Goal: Task Accomplishment & Management: Manage account settings

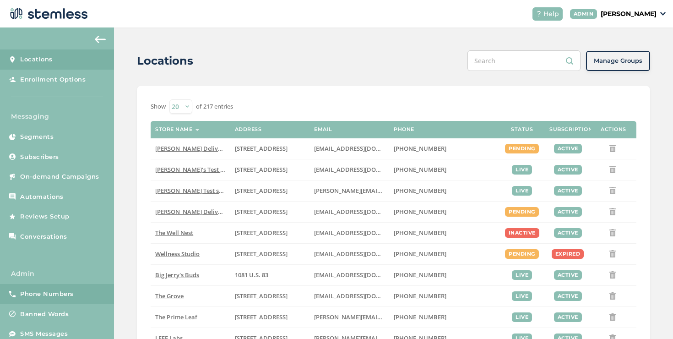
click at [39, 297] on span "Phone Numbers" at bounding box center [47, 293] width 54 height 9
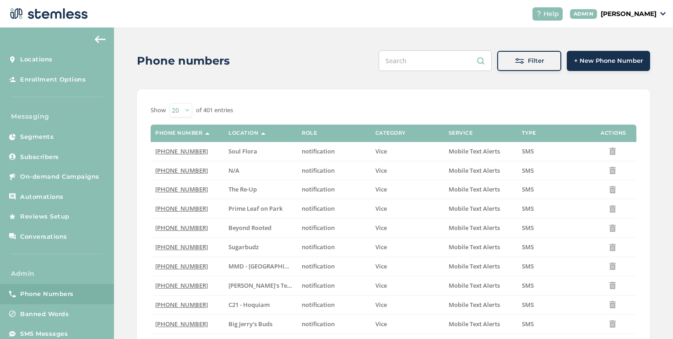
click at [76, 289] on link "Phone Numbers" at bounding box center [57, 294] width 114 height 20
click at [505, 63] on div "Filter" at bounding box center [529, 60] width 49 height 9
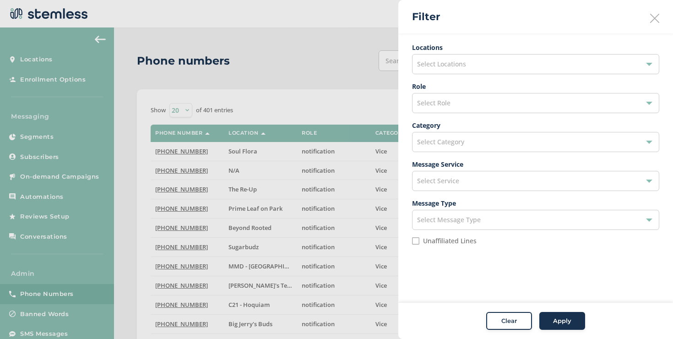
click at [333, 74] on div at bounding box center [336, 169] width 673 height 339
click at [652, 16] on icon at bounding box center [654, 18] width 9 height 9
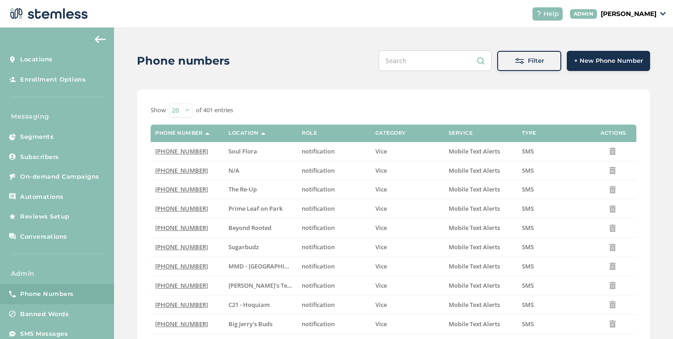
click at [584, 63] on span "+ New Phone Number" at bounding box center [608, 60] width 69 height 9
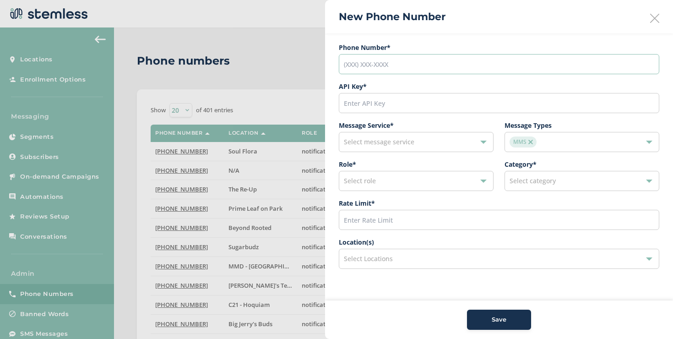
click at [384, 68] on input "tel" at bounding box center [499, 64] width 320 height 20
click at [284, 68] on div at bounding box center [336, 169] width 673 height 339
click at [651, 22] on icon at bounding box center [654, 18] width 9 height 9
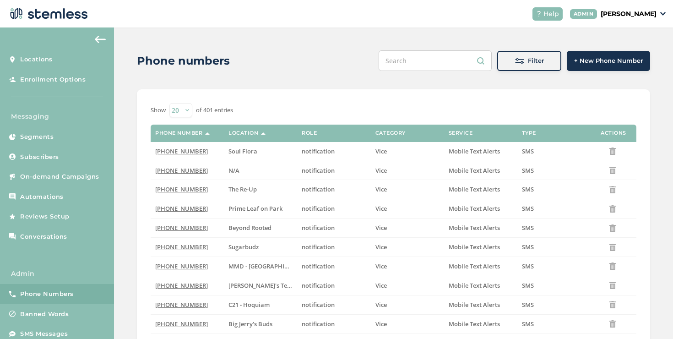
click at [532, 61] on span "Filter" at bounding box center [536, 60] width 16 height 9
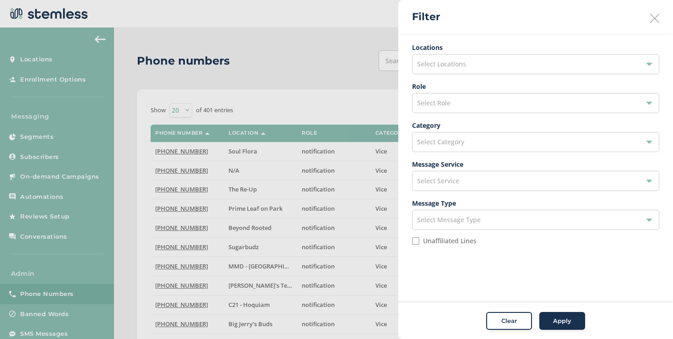
click at [441, 147] on div "Select Category" at bounding box center [535, 142] width 247 height 20
click at [405, 216] on div "Locations Select Locations Role Select Role Category Select Category General Vi…" at bounding box center [535, 147] width 275 height 228
click at [431, 186] on div "Select Service" at bounding box center [535, 181] width 247 height 20
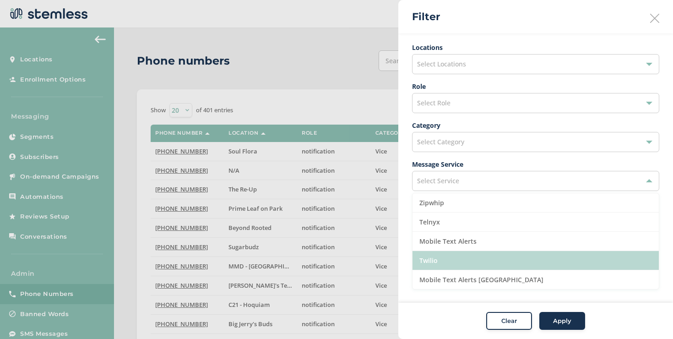
click at [434, 255] on li "Twilio" at bounding box center [535, 260] width 246 height 19
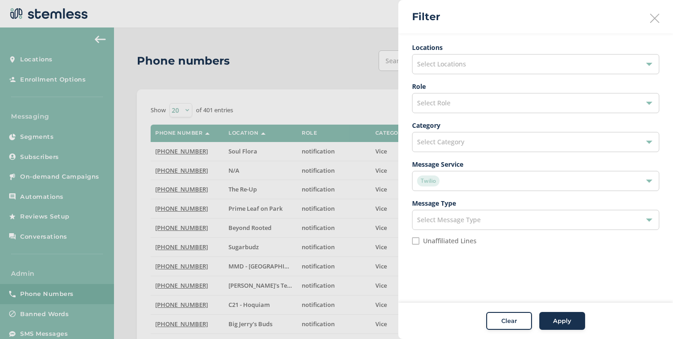
click at [551, 312] on button "Apply" at bounding box center [562, 321] width 46 height 18
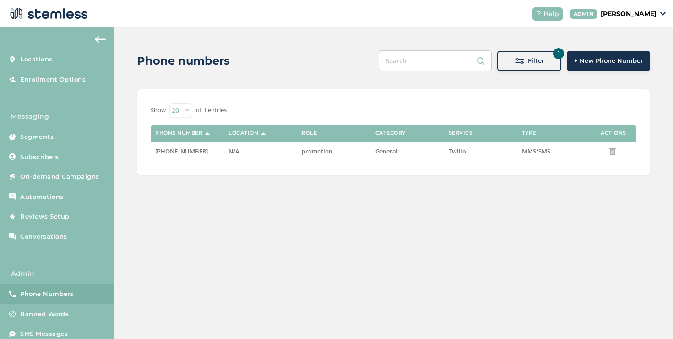
click at [508, 60] on div "Filter" at bounding box center [529, 60] width 49 height 9
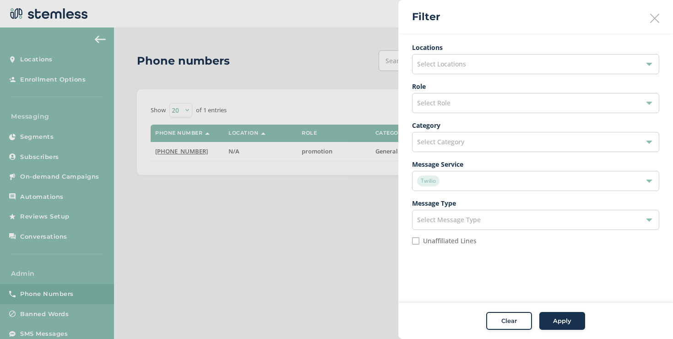
click at [467, 67] on div "Select Locations" at bounding box center [535, 64] width 247 height 20
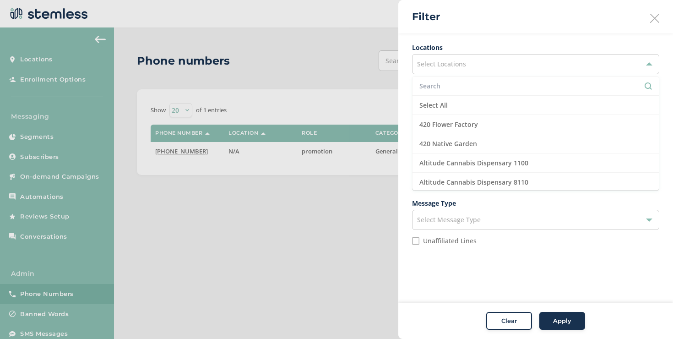
click at [407, 136] on div "Locations Select Locations Select All 420 Flower Factory 420 Native Garden Alti…" at bounding box center [535, 147] width 275 height 228
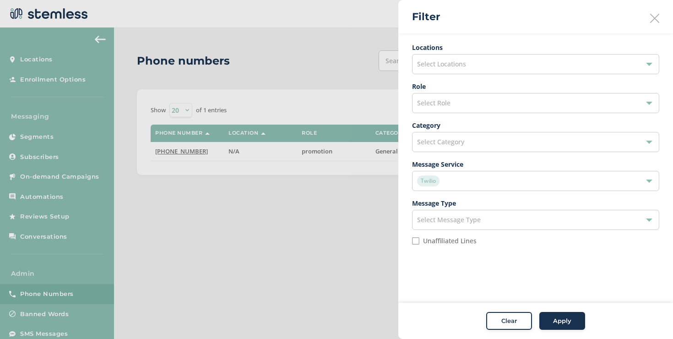
click at [434, 183] on span "Twilio" at bounding box center [428, 180] width 22 height 11
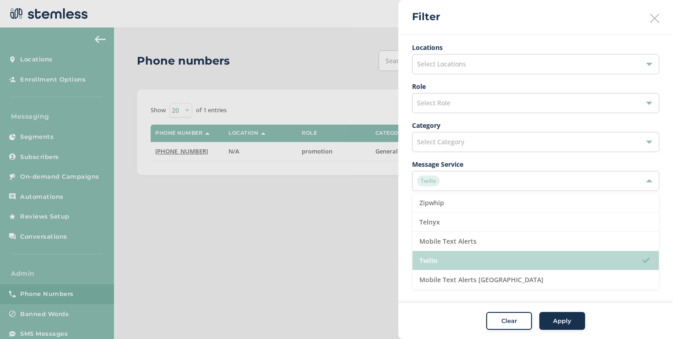
click at [438, 258] on li "Twilio" at bounding box center [535, 260] width 246 height 19
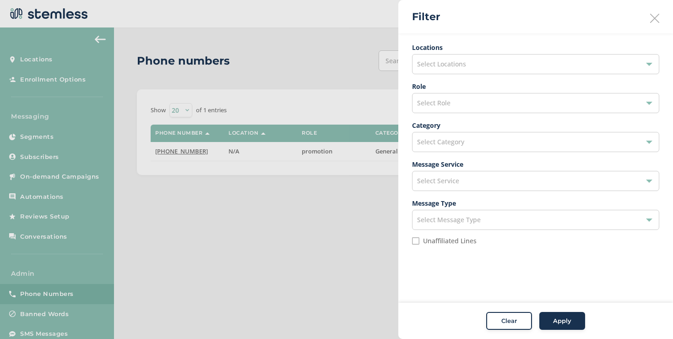
click at [434, 69] on div "Select Locations" at bounding box center [535, 64] width 247 height 20
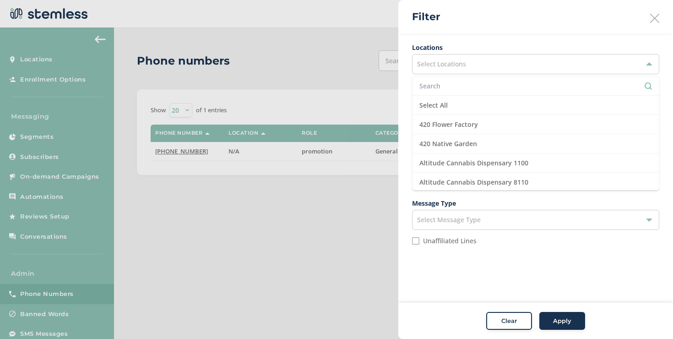
click at [433, 88] on input "text" at bounding box center [535, 86] width 233 height 10
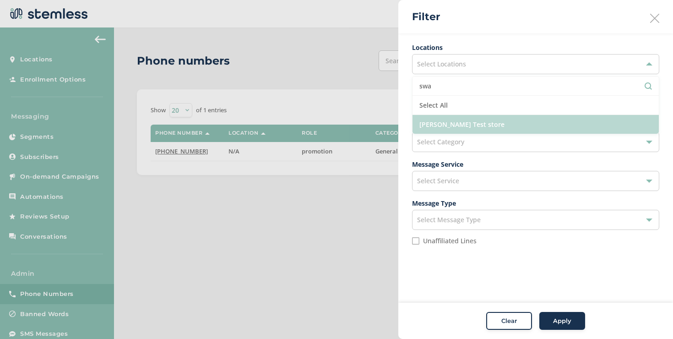
type input "swa"
click at [436, 127] on li "[PERSON_NAME] Test store" at bounding box center [535, 124] width 246 height 19
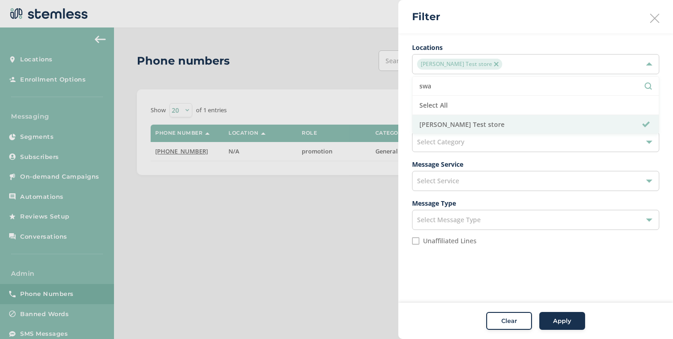
click at [571, 320] on span "Apply" at bounding box center [562, 320] width 18 height 9
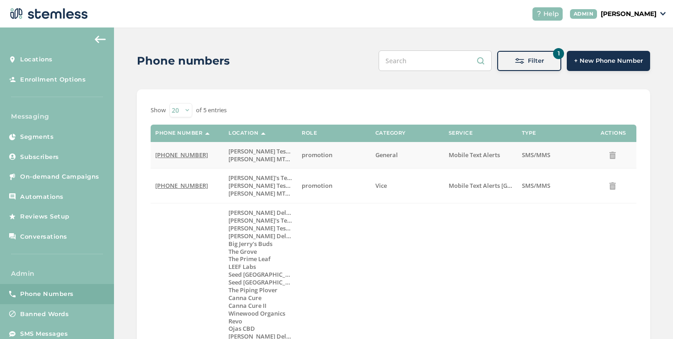
click at [186, 154] on span "(920) 365-4066" at bounding box center [181, 155] width 53 height 8
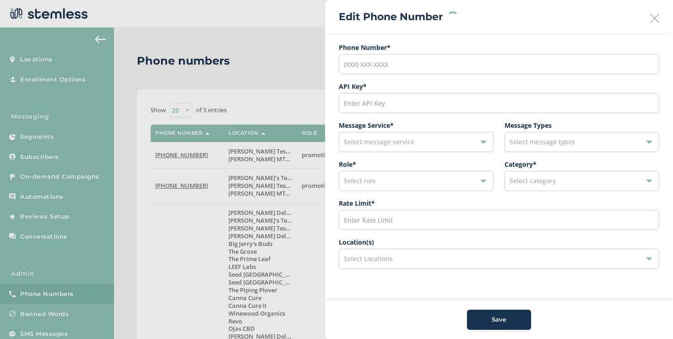
type input "(920) 365-4066"
type input "45276"
type input "200"
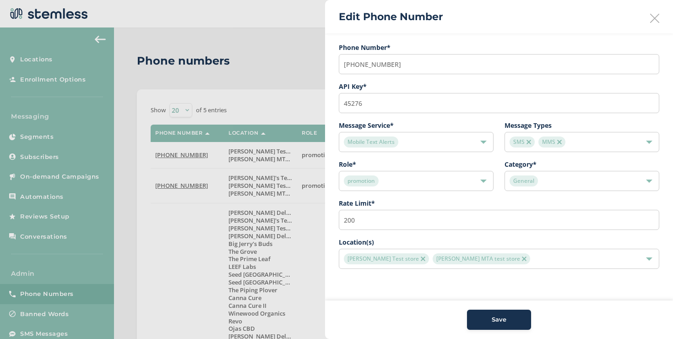
click at [421, 257] on img at bounding box center [423, 258] width 5 height 5
click at [494, 321] on span "Save" at bounding box center [499, 319] width 15 height 9
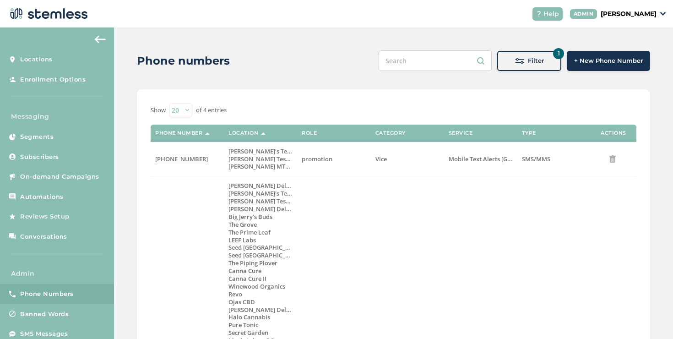
click at [497, 63] on button "1 Filter" at bounding box center [529, 61] width 64 height 20
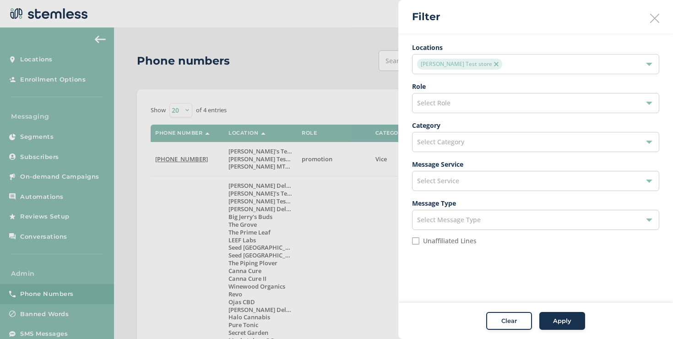
click at [494, 64] on img at bounding box center [496, 64] width 5 height 5
click at [435, 184] on span "Select Service" at bounding box center [438, 180] width 42 height 9
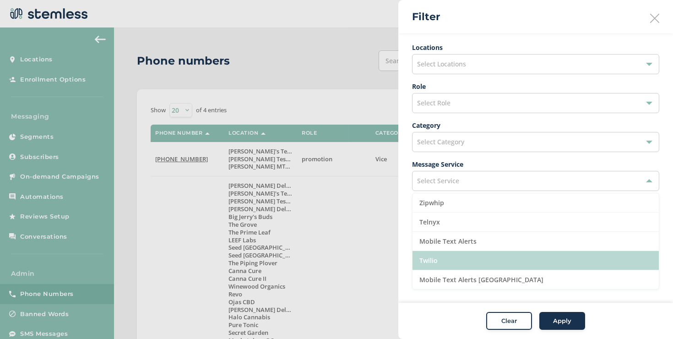
click at [434, 257] on li "Twilio" at bounding box center [535, 260] width 246 height 19
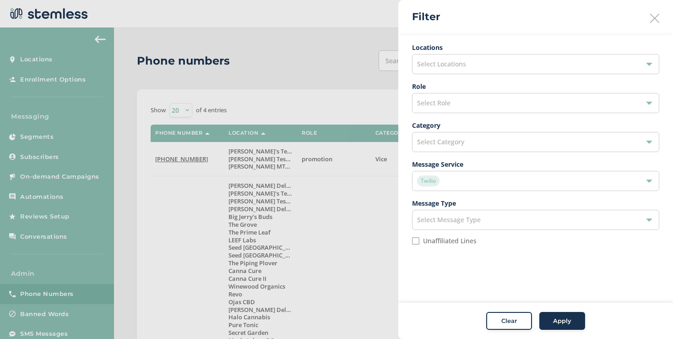
click at [547, 315] on button "Apply" at bounding box center [562, 321] width 46 height 18
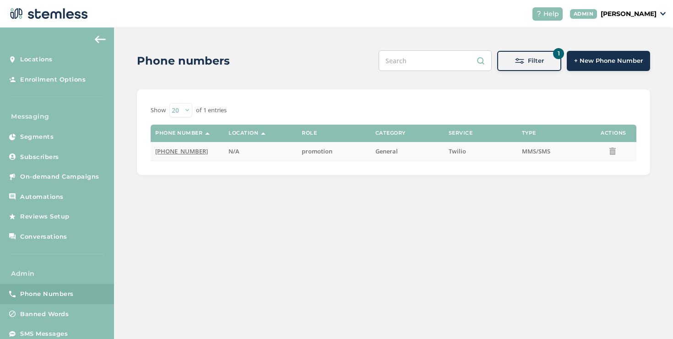
click at [187, 152] on span "(888) 448-5056" at bounding box center [181, 151] width 53 height 8
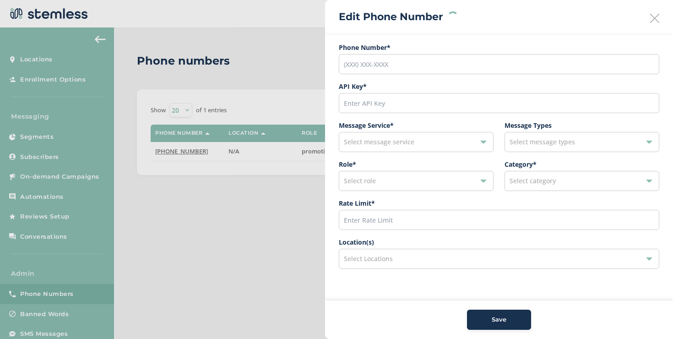
type input "(888) 448-5056"
type input "600"
click at [377, 256] on span "Select Locations" at bounding box center [368, 258] width 49 height 9
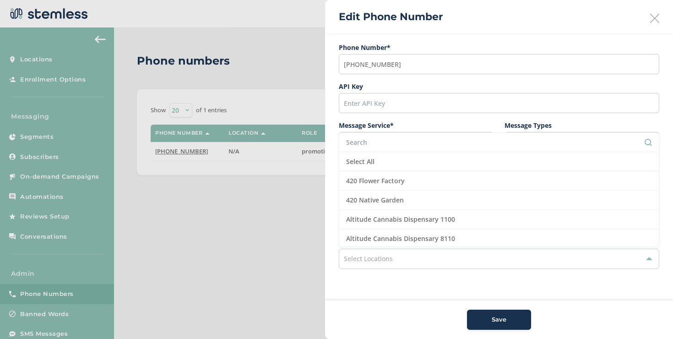
click at [360, 145] on input "text" at bounding box center [499, 142] width 306 height 10
type input "t"
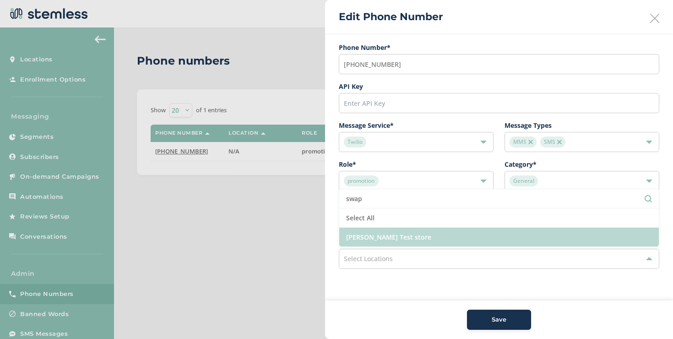
type input "swap"
click at [407, 237] on li "[PERSON_NAME] Test store" at bounding box center [499, 237] width 320 height 19
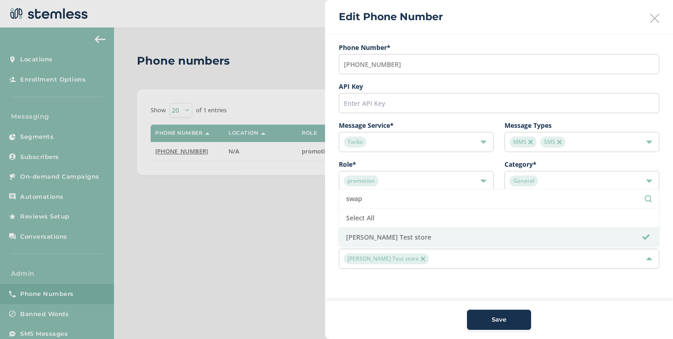
click at [483, 321] on div "Save" at bounding box center [498, 319] width 49 height 9
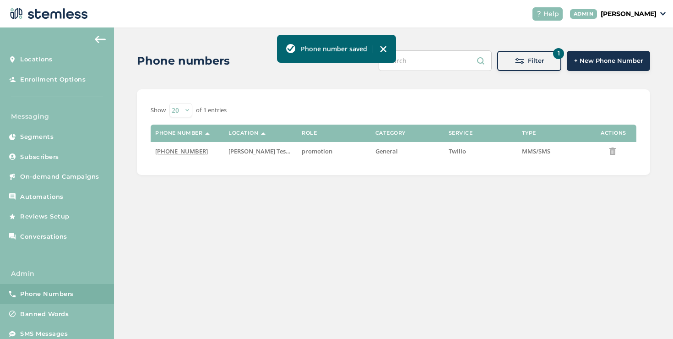
click at [635, 13] on p "[PERSON_NAME]" at bounding box center [629, 14] width 56 height 10
click at [633, 59] on ul "Go to Website Profile Impersonate Logout" at bounding box center [633, 57] width 56 height 70
click at [637, 14] on p "[PERSON_NAME]" at bounding box center [629, 14] width 56 height 10
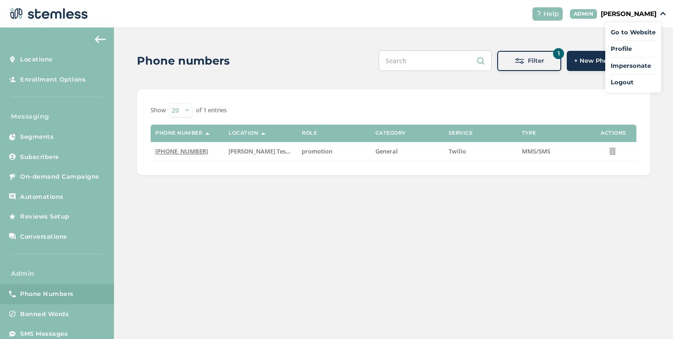
click at [640, 65] on span "Impersonate" at bounding box center [633, 65] width 45 height 9
click at [601, 17] on p "[PERSON_NAME]" at bounding box center [629, 14] width 56 height 10
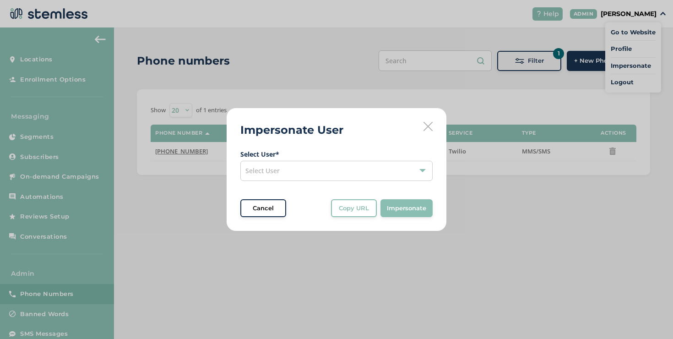
click at [368, 169] on div "Select User" at bounding box center [336, 171] width 192 height 20
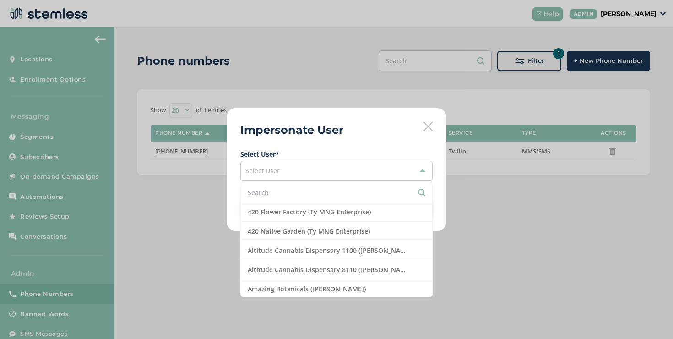
click at [279, 187] on li at bounding box center [336, 192] width 191 height 19
click at [279, 189] on input "text" at bounding box center [337, 193] width 178 height 10
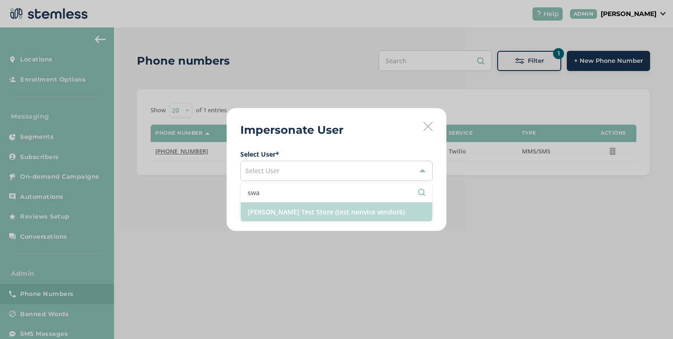
type input "swa"
click at [277, 207] on li "Swapnil Test Store (test nonvice vendor6)" at bounding box center [336, 211] width 191 height 19
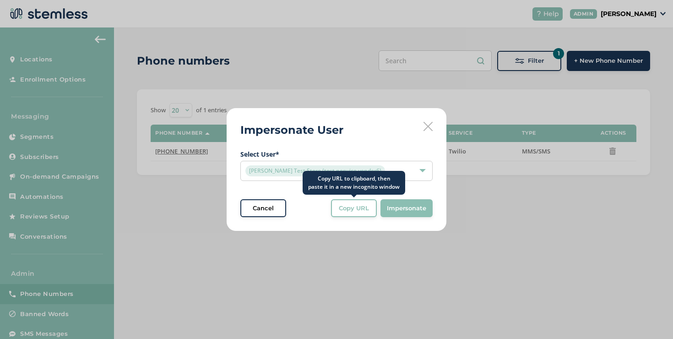
click at [347, 207] on span "Copy URL" at bounding box center [354, 208] width 30 height 9
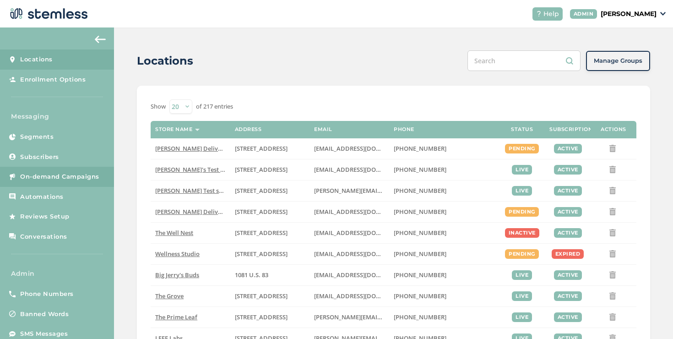
click at [62, 183] on link "On-demand Campaigns" at bounding box center [57, 177] width 114 height 20
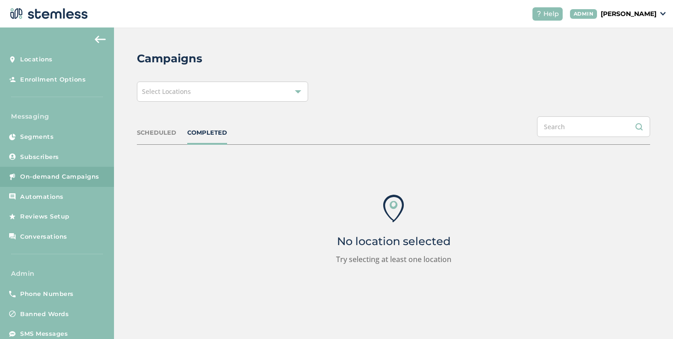
click at [194, 100] on div "Select Locations" at bounding box center [222, 91] width 171 height 20
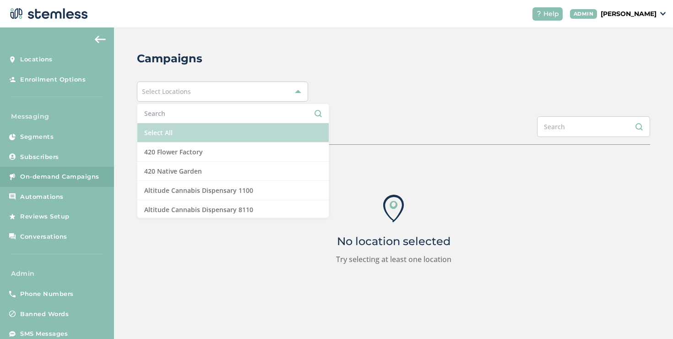
click at [174, 128] on li "Select All" at bounding box center [232, 132] width 191 height 19
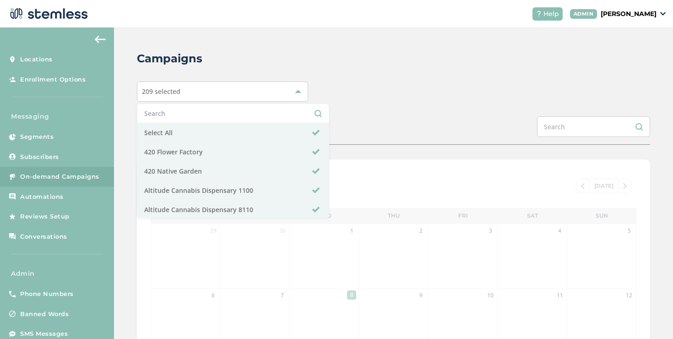
click at [357, 108] on div "Campaigns 209 selected Select All 420 Flower Factory 420 Native Garden Altitude…" at bounding box center [393, 305] width 559 height 556
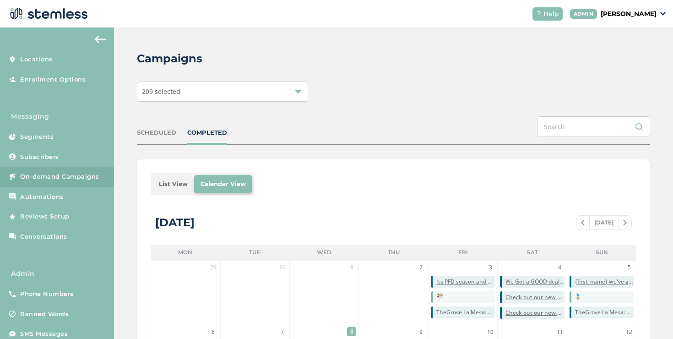
click at [176, 183] on li "List View" at bounding box center [173, 184] width 42 height 18
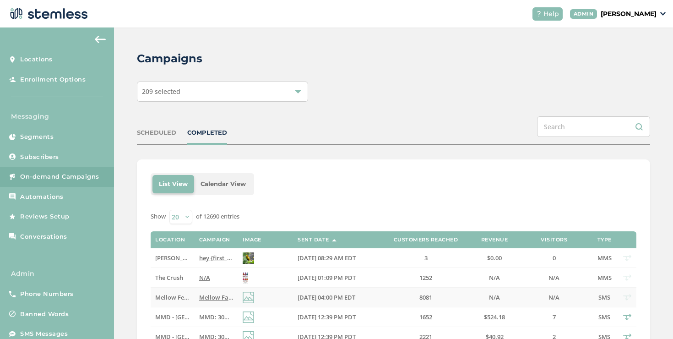
click at [201, 294] on span "Mellow Fam Free Shipping is here! Save up to 40% with free delivery. Use code: …" at bounding box center [389, 297] width 381 height 8
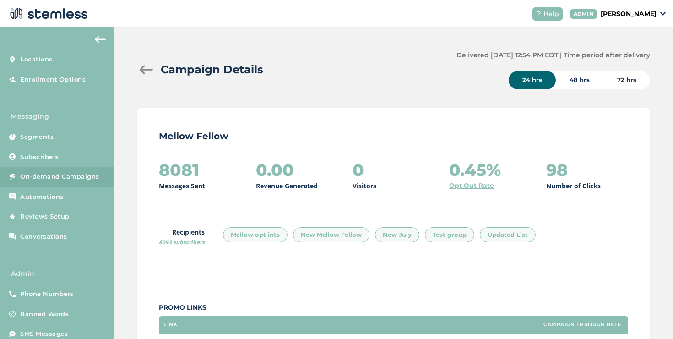
click at [148, 71] on div at bounding box center [146, 69] width 18 height 9
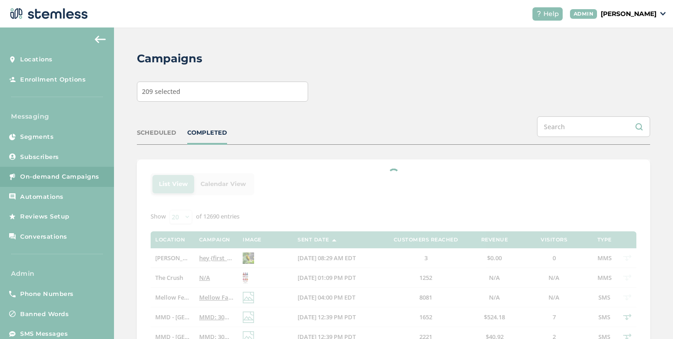
scroll to position [63, 0]
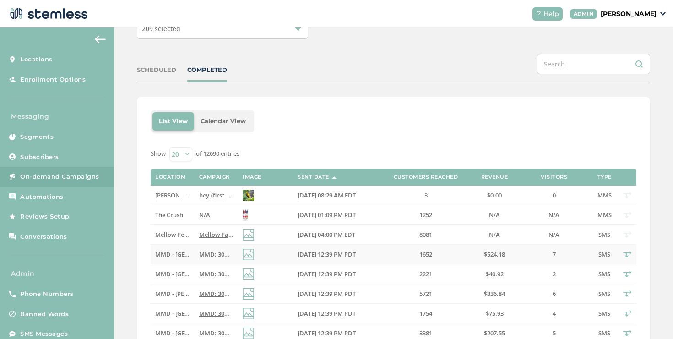
click at [187, 259] on td "MMD - [GEOGRAPHIC_DATA]" at bounding box center [172, 254] width 43 height 20
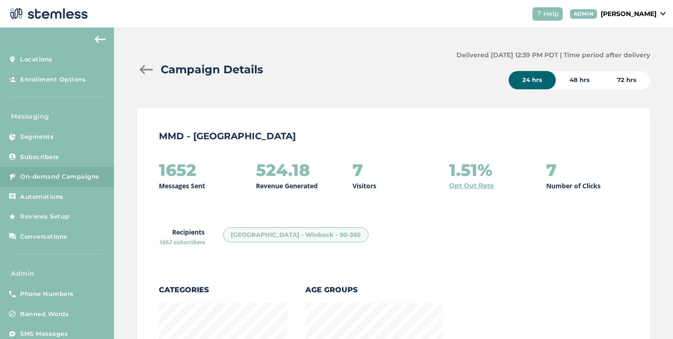
scroll to position [999, 508]
click at [146, 68] on div at bounding box center [146, 69] width 18 height 9
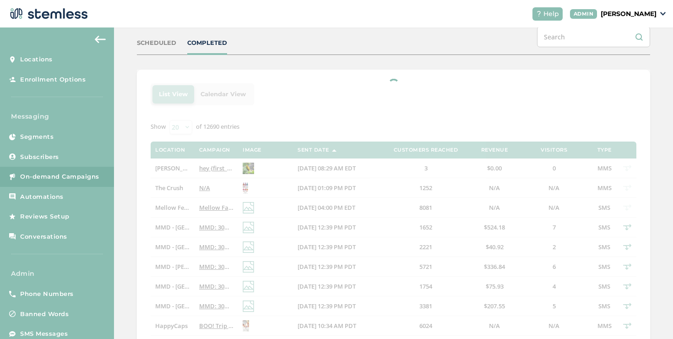
scroll to position [139, 0]
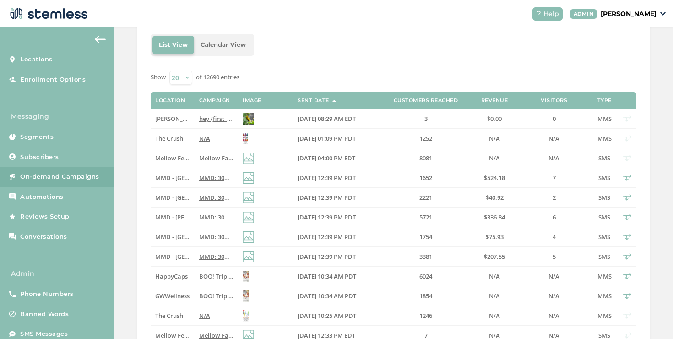
click at [199, 215] on span "MMD: 30% OFF Connected every [DATE] in October PLUS Alien Labs BOGO every [DATE…" at bounding box center [378, 217] width 358 height 8
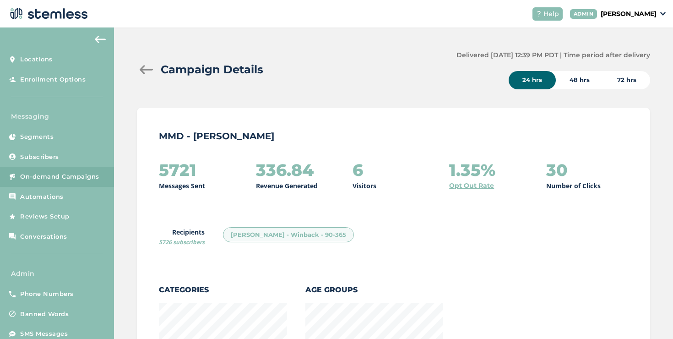
scroll to position [999, 508]
click at [147, 71] on div at bounding box center [146, 69] width 18 height 9
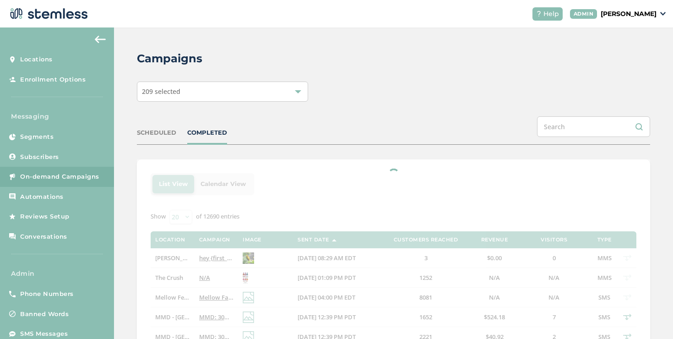
click at [168, 134] on div "SCHEDULED" at bounding box center [156, 132] width 39 height 9
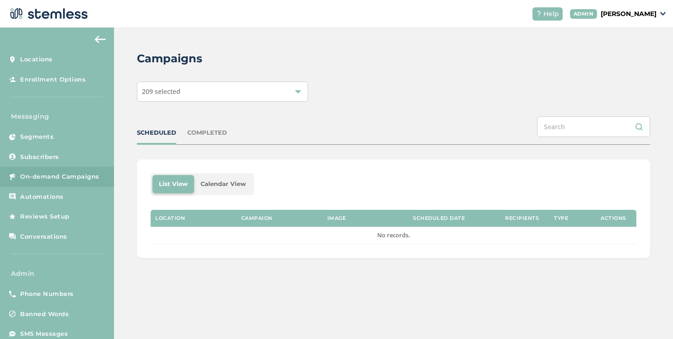
click at [168, 134] on div "SCHEDULED" at bounding box center [156, 132] width 39 height 9
